Goal: Navigation & Orientation: Find specific page/section

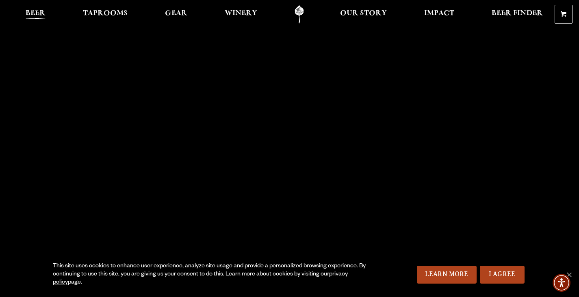
click at [32, 14] on span "Beer" at bounding box center [36, 13] width 20 height 7
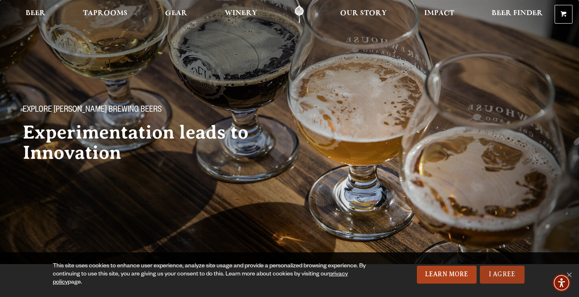
click at [497, 275] on link "I Agree" at bounding box center [502, 275] width 45 height 18
